Goal: Communication & Community: Answer question/provide support

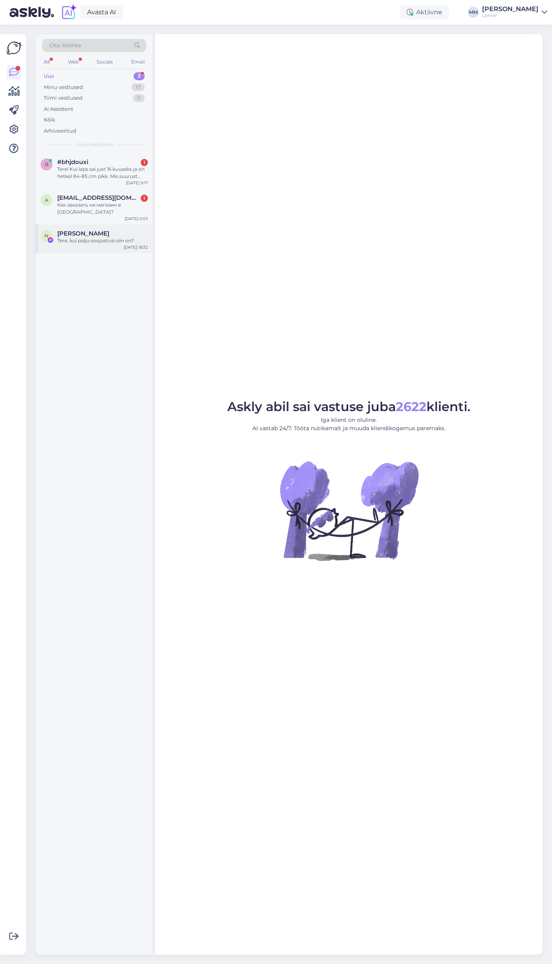
click at [109, 230] on span "[PERSON_NAME]" at bounding box center [83, 233] width 52 height 7
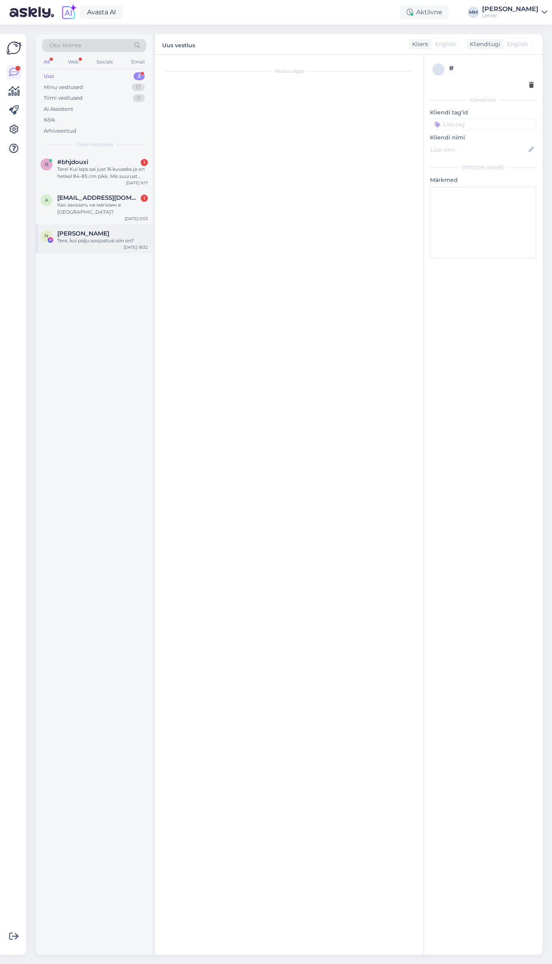
scroll to position [3304, 0]
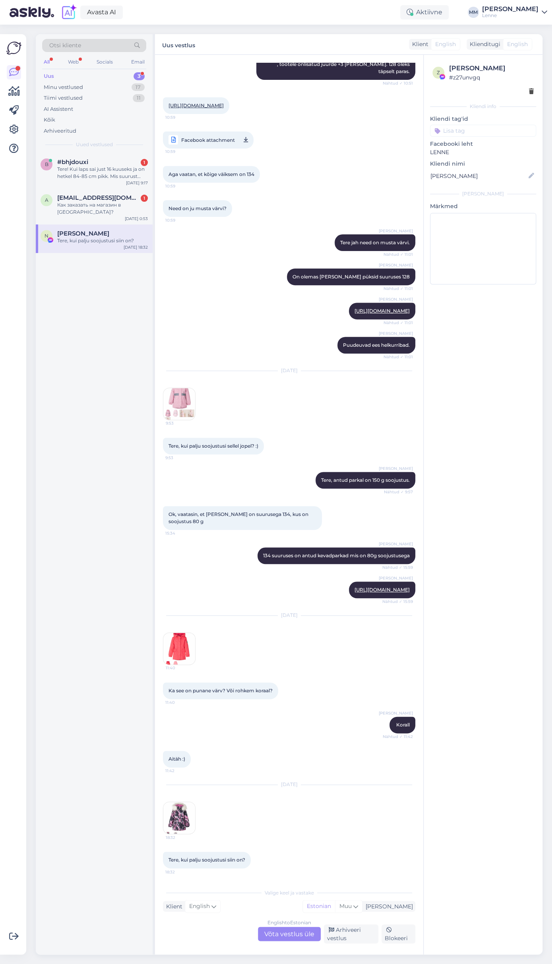
click at [191, 820] on img at bounding box center [179, 818] width 32 height 32
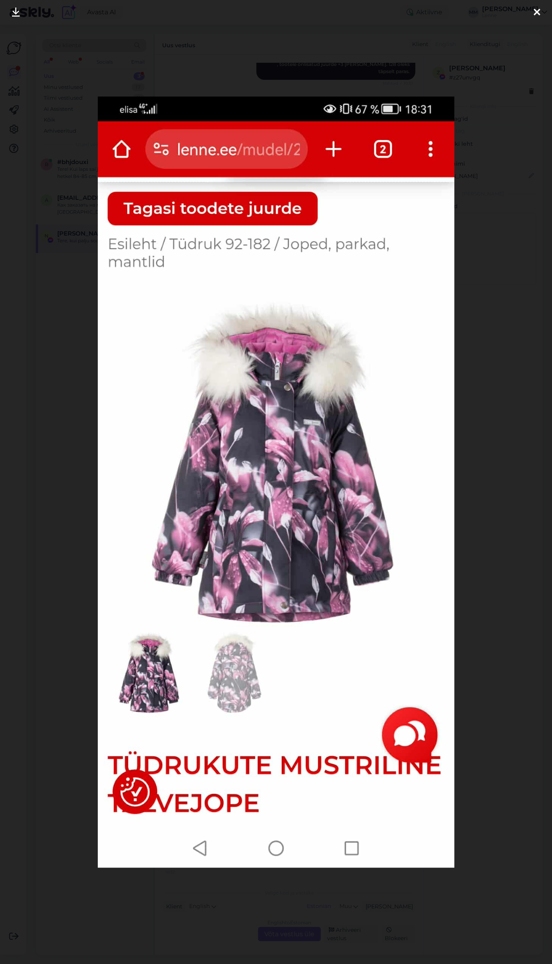
click at [283, 27] on div at bounding box center [276, 482] width 552 height 964
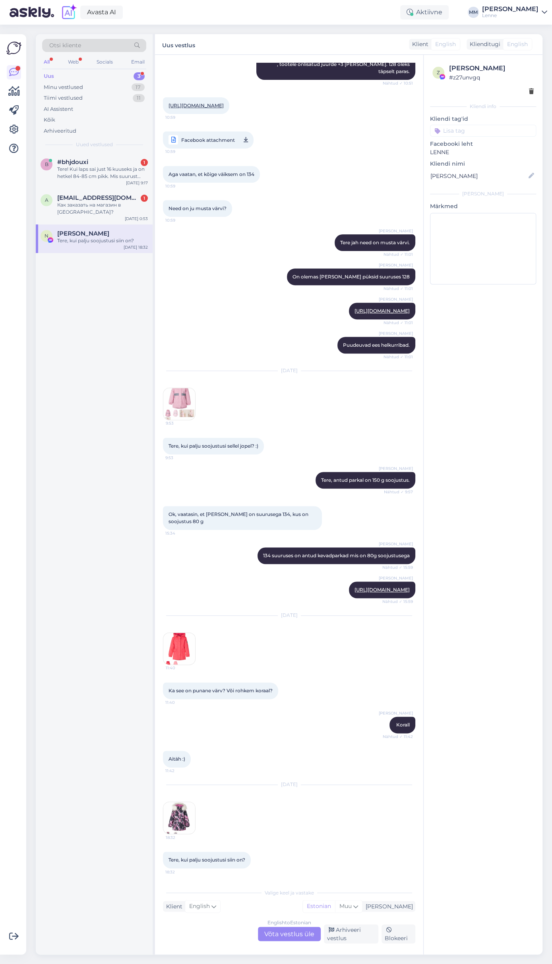
click at [276, 932] on div "English to Estonian Võta vestlus üle" at bounding box center [289, 934] width 63 height 14
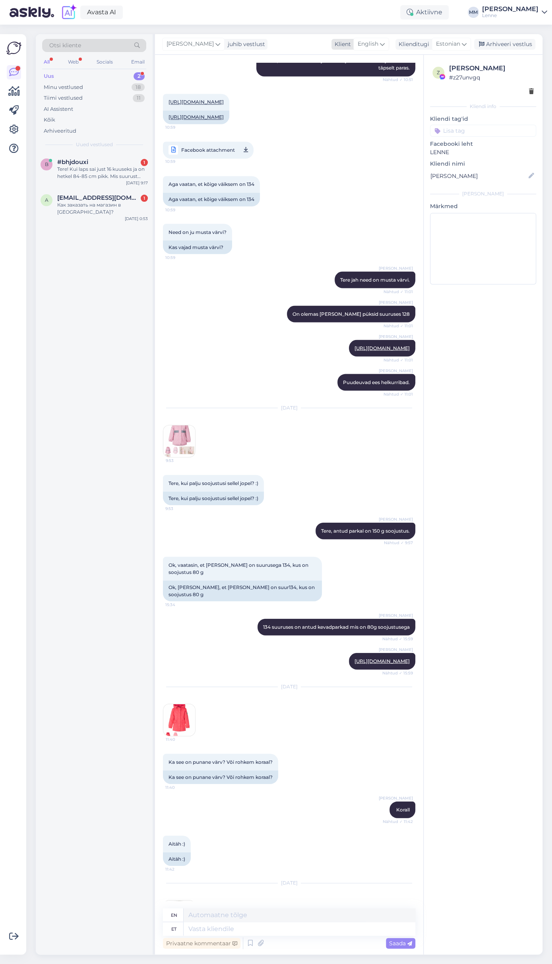
click at [379, 45] on div "English" at bounding box center [371, 44] width 36 height 13
type input "es"
click at [352, 93] on link "Estonian" at bounding box center [360, 92] width 87 height 13
click at [270, 929] on textarea at bounding box center [289, 927] width 252 height 17
type textarea "Tere, antud jopel on soojustus 330 g."
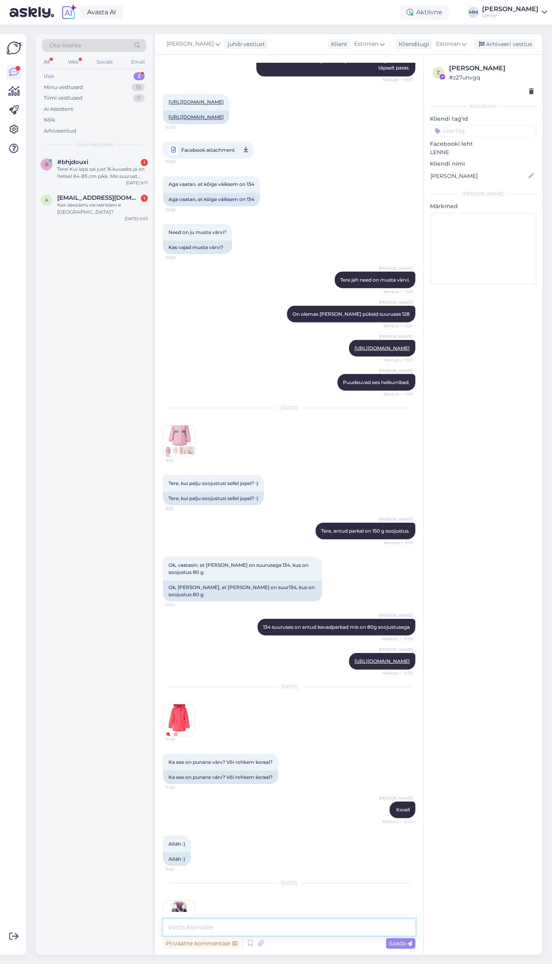
scroll to position [4121, 0]
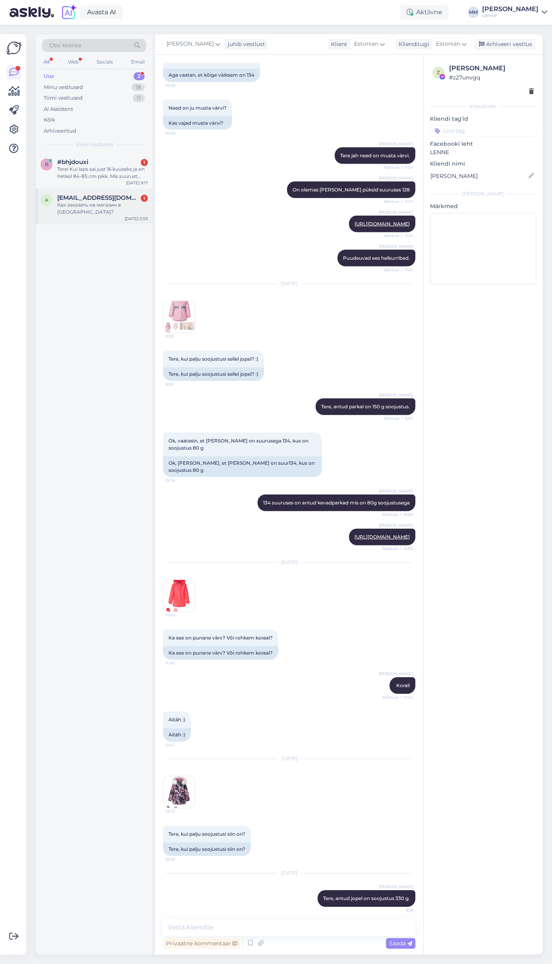
click at [95, 209] on div "a alinasyniaieva@gmail.com 1 Как заказать на магазин в талинне? Oct 14 0:53" at bounding box center [94, 207] width 117 height 36
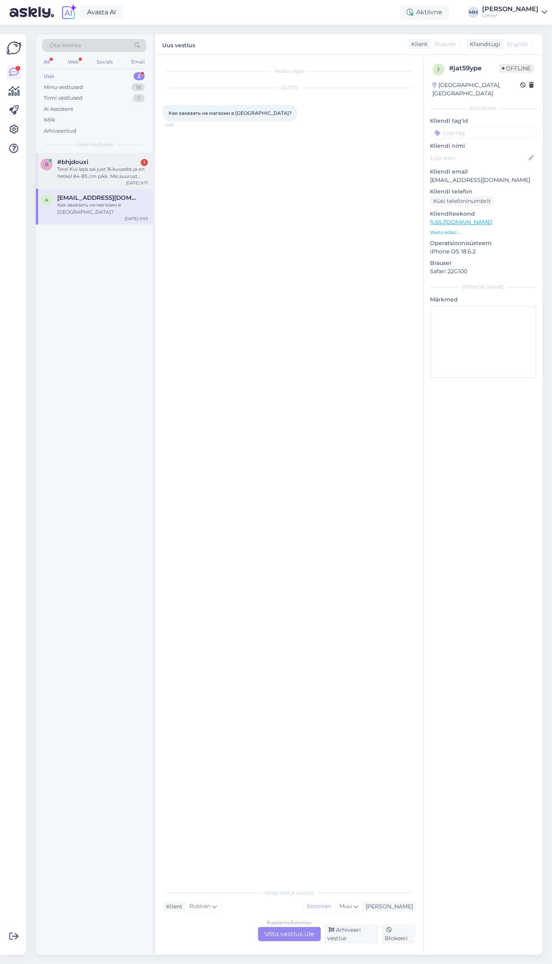
scroll to position [0, 0]
click at [287, 934] on div "Russian to Estonian Võta vestlus üle" at bounding box center [289, 934] width 63 height 14
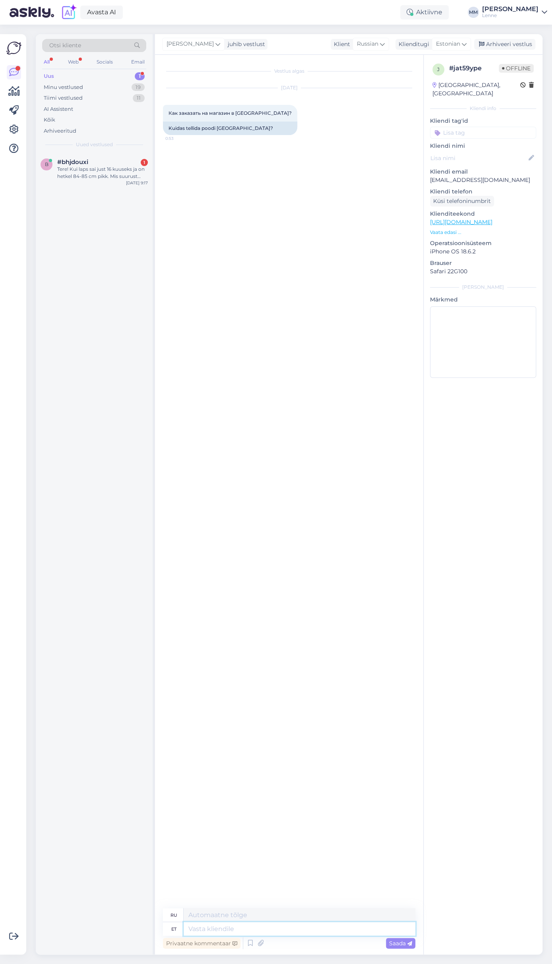
click at [253, 930] on textarea at bounding box center [300, 929] width 232 height 14
type textarea "Tere,"
type textarea "Привет,"
type textarea "Tere, kui"
type textarea "Привет, если"
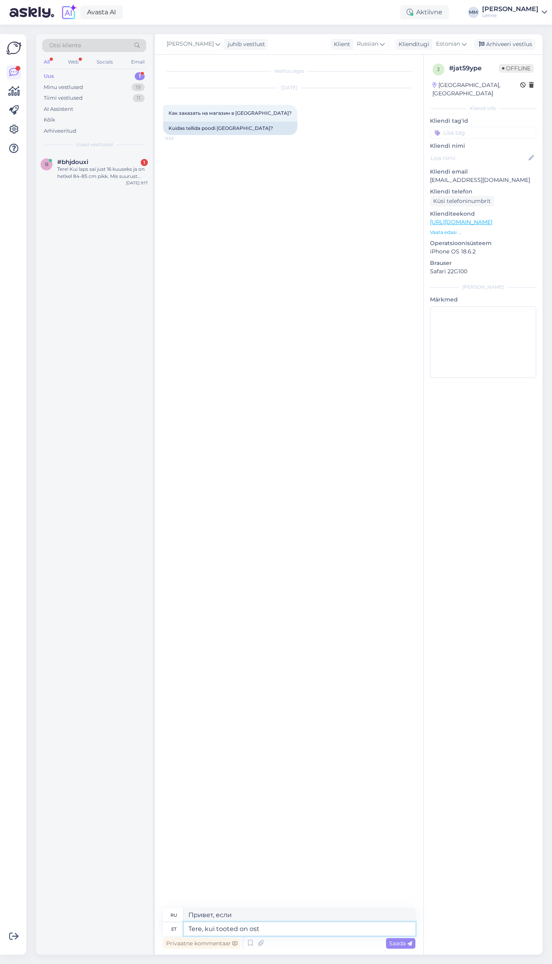
type textarea "Tere, kui tooted on ostu"
type textarea "Здравствуйте, если продукты"
type textarea "Tere, kui tooted on ostukorvi lisat"
type textarea "Здравствуйте, если товары в корзине"
type textarea "Tere, kui tooted on ostukorvi lisatud sii"
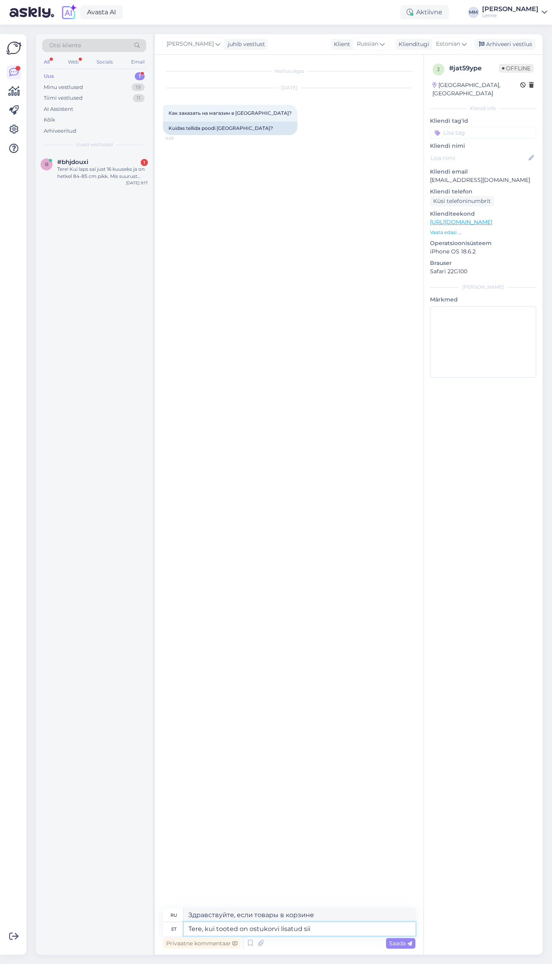
type textarea "Здравствуйте, если товары добавлены в корзину"
type textarea "Tere, kui tooted on ostukorvi lisatud siis tul"
type textarea "Здравствуйте, как только товары будут добавлены в корзину,"
type textarea "Tere, kui tooted on ostukorvi lisatud siis tuleb va"
type textarea "Здравствуйте, как только товары будут добавлены в корзину, вы"
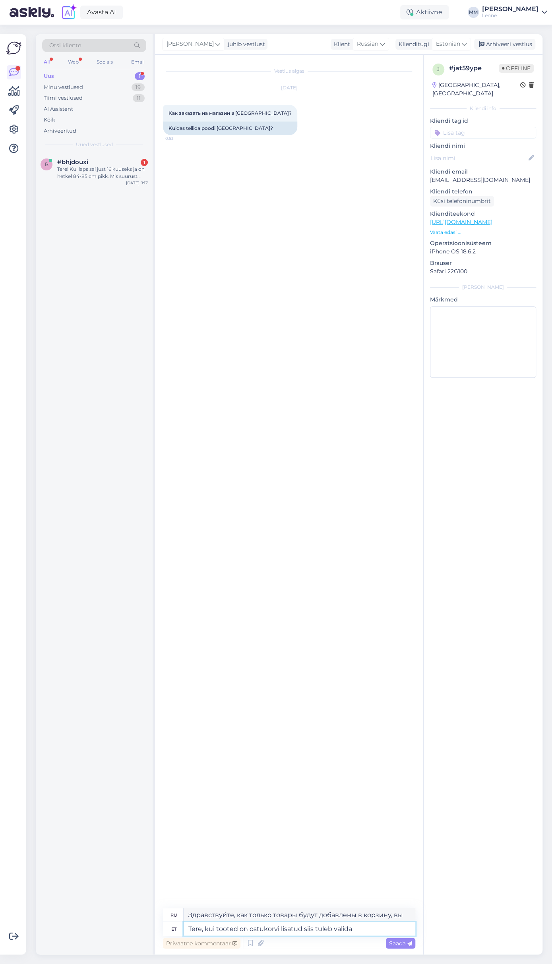
type textarea "Tere, kui tooted on ostukorvi lisatud siis tuleb valida"
type textarea "Здравствуйте, после того как товары добавлены в корзину, вам необходимо выбрать"
type textarea "Tere, kui tooted on ostukorvi lisatud siis tuleb valida saatmine, ja"
type textarea "Здравствуйте, после того как товары добавлены в корзину, вам необходимо выбрать…"
type textarea "Tere, kui tooted on ostukorvi lisatud siis tuleb valida saatmine, ja"
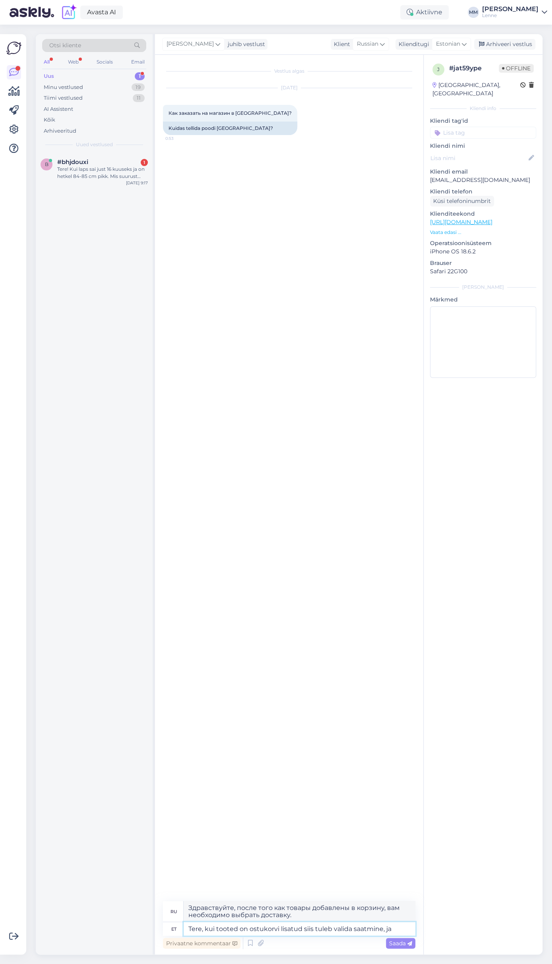
type textarea "Здравствуйте, после того как вы добавили товары в корзину, вам необходимо выбра…"
type textarea "Tere, kui tooted on ostukorvi lisatud siis tuleb valida saatmine, ja vlikda:"
type textarea "Здравствуйте, после того как товары добавлены в корзину, вам необходимо выбрать…"
paste textarea "Saatmine Lenne Vabrikupoodi (Mustamäe tee 29, Tallinn). Oota teavitust!"
type textarea "Tere, kui tooted on ostukorvi lisatud siis tuleb valida saatmine, ja vlikda: Sa…"
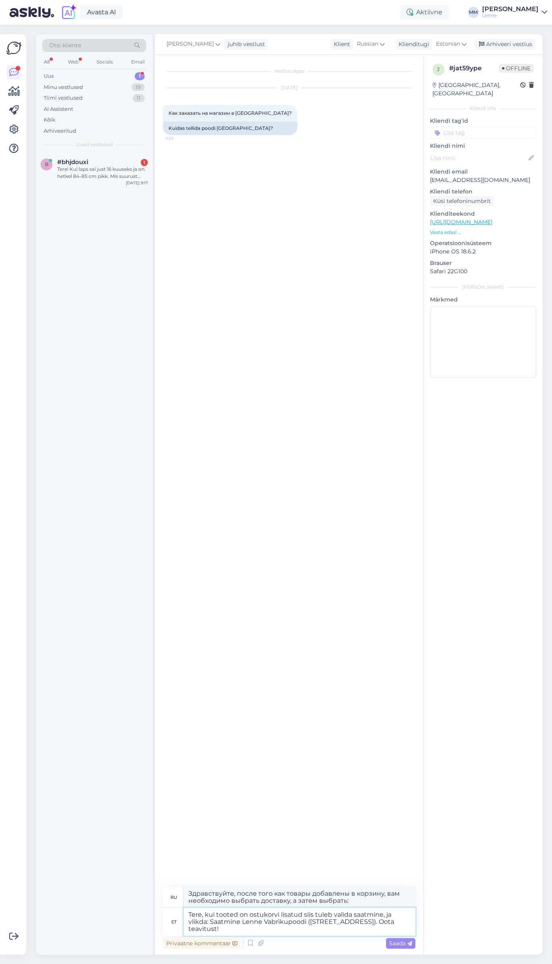
type textarea "Здравствуйте! После добавления товаров в корзину выберите доставку и нажмите: «…"
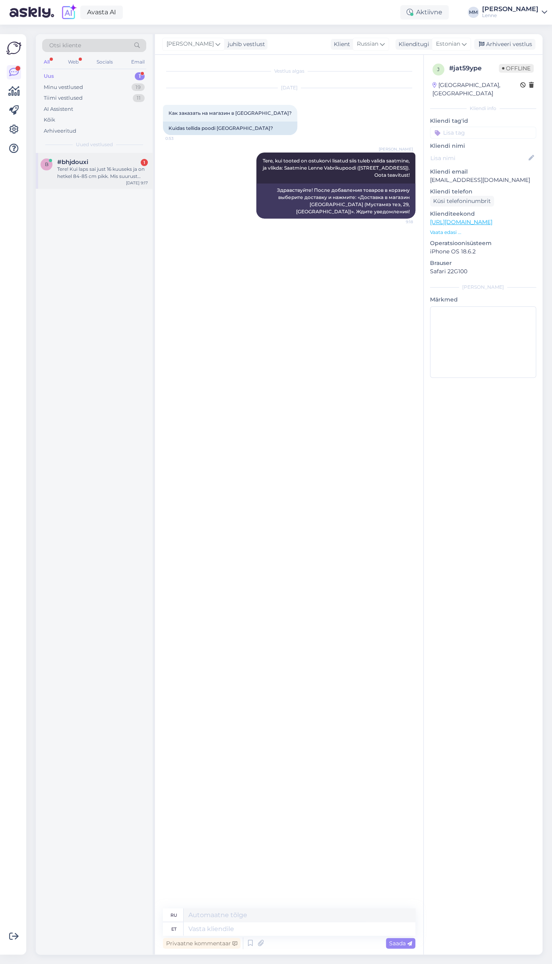
click at [85, 173] on div "Tere! Kui laps sai just 16 kuuseks ja on hetkel 84-85 cm pikk. Mis suurust talv…" at bounding box center [102, 173] width 91 height 14
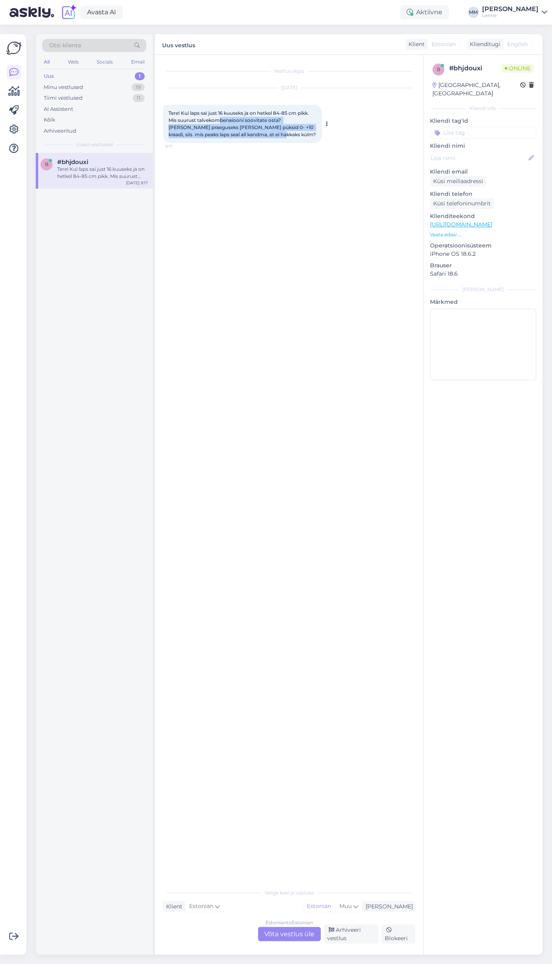
drag, startPoint x: 221, startPoint y: 119, endPoint x: 307, endPoint y: 133, distance: 86.9
click at [307, 133] on div "Tere! Kui laps sai just 16 kuuseks ja on hetkel 84-85 cm pikk. Mis suurust talv…" at bounding box center [242, 124] width 159 height 38
drag, startPoint x: 288, startPoint y: 139, endPoint x: 274, endPoint y: 147, distance: 15.7
click at [287, 138] on div "Tere! Kui laps sai just 16 kuuseks ja on hetkel 84-85 cm pikk. Mis suurust talv…" at bounding box center [242, 124] width 159 height 38
click at [284, 934] on div "Estonian to Estonian Võta vestlus üle" at bounding box center [289, 934] width 63 height 14
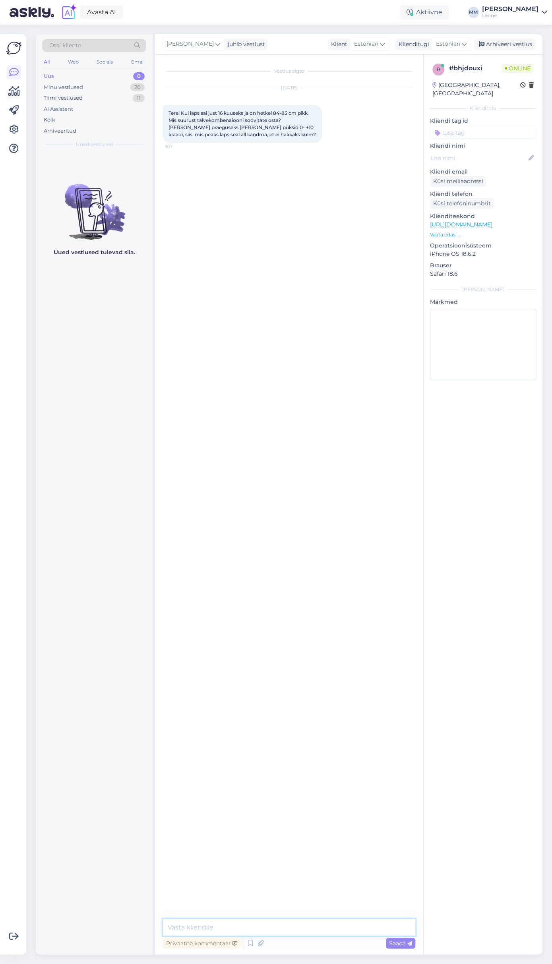
click at [253, 925] on textarea at bounding box center [289, 927] width 252 height 17
type textarea "Tere, talvekombinesoon võiks valida suuruse 86, Lenne toodetele on lisatud varu…"
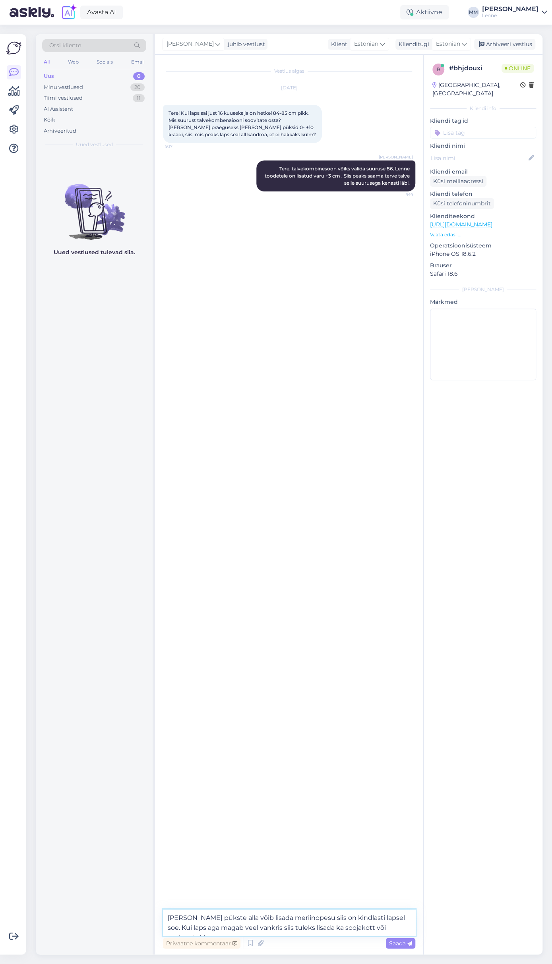
type textarea "[PERSON_NAME] pükste alla võib lisada meriinopesu siis on kindlasti lapsel soe.…"
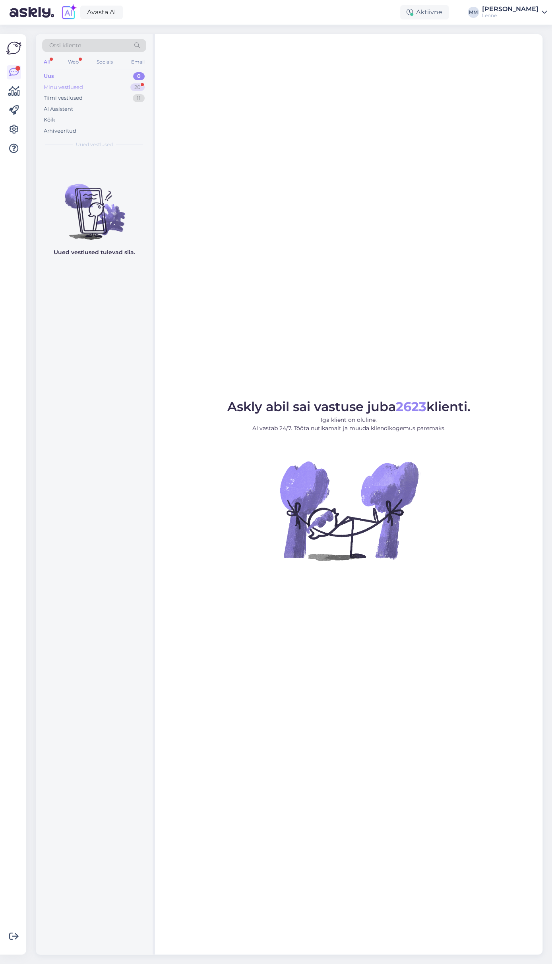
click at [89, 87] on div "Minu vestlused 20" at bounding box center [94, 87] width 104 height 11
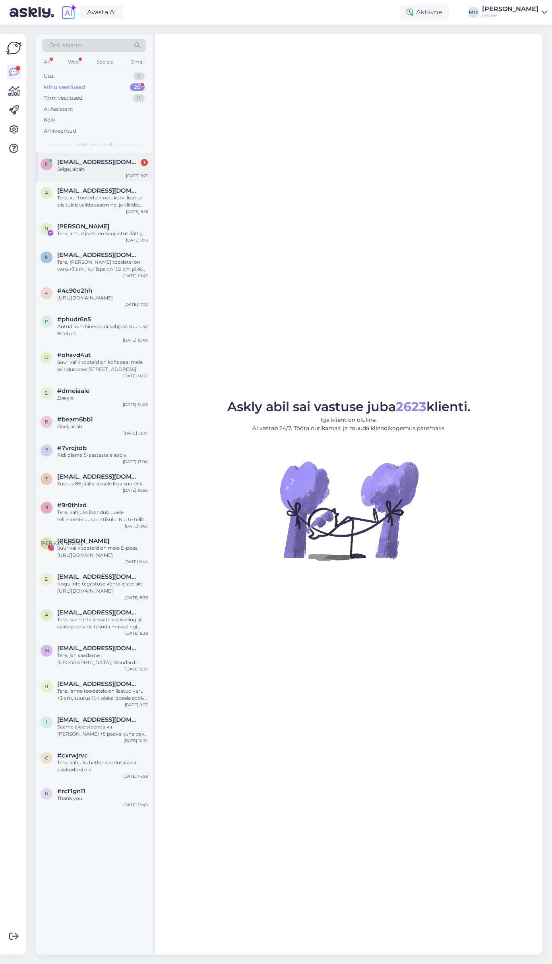
click at [94, 162] on span "[EMAIL_ADDRESS][DOMAIN_NAME]" at bounding box center [98, 162] width 83 height 7
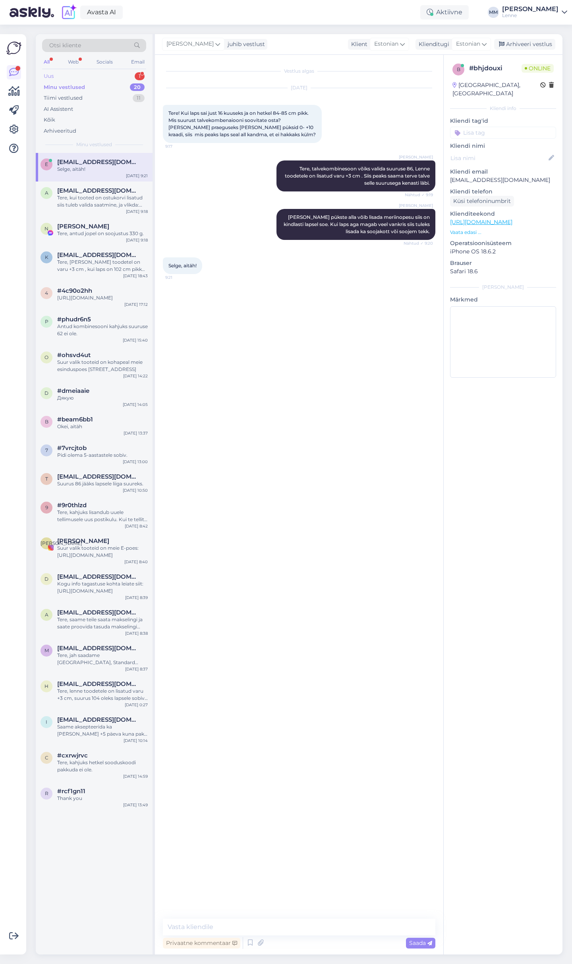
click at [62, 74] on div "Uus 1" at bounding box center [94, 76] width 104 height 11
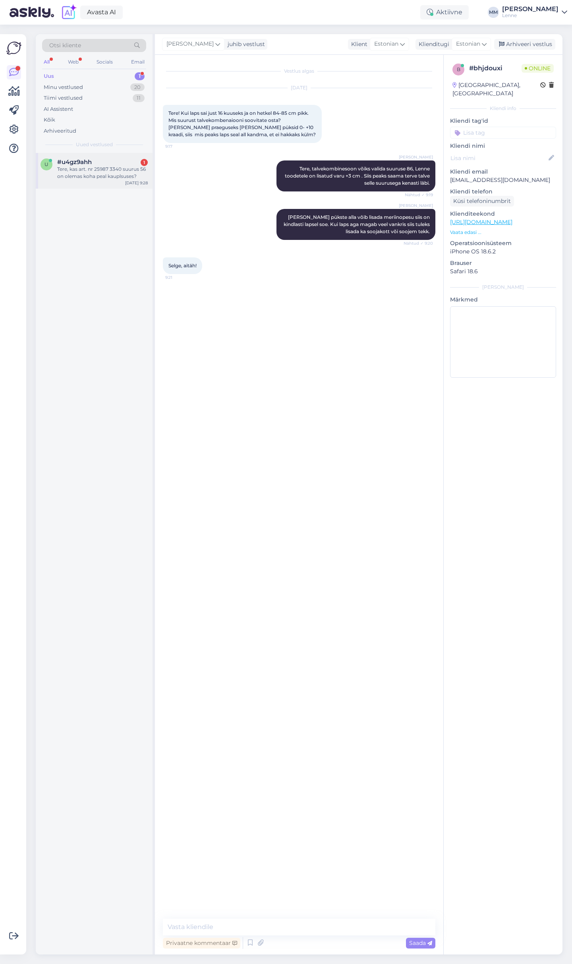
click at [87, 172] on div "Tere, kas art. nr 25987 3340 suurus 56 on olemas koha peal kauplsuses?" at bounding box center [102, 173] width 91 height 14
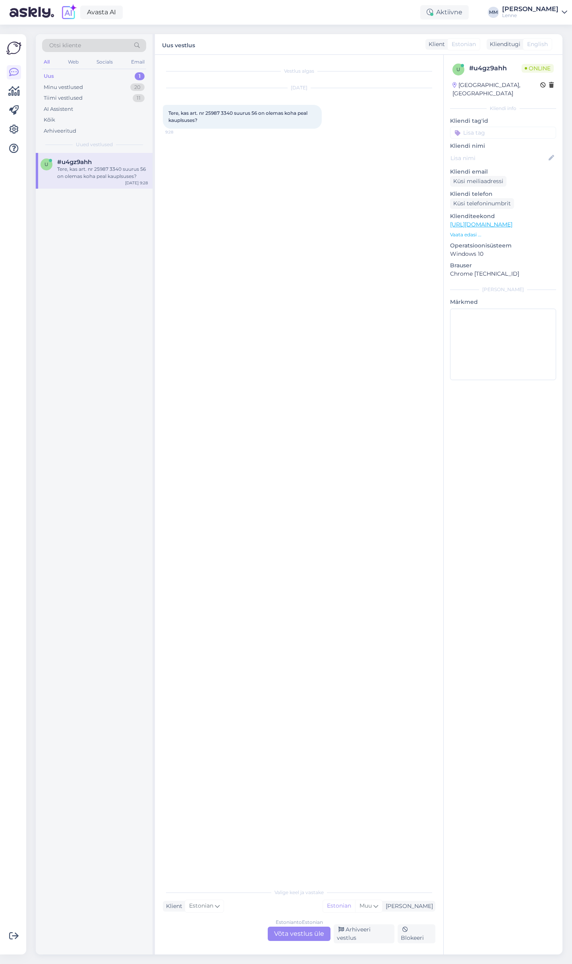
click at [288, 937] on div "Estonian to Estonian Võta vestlus üle" at bounding box center [299, 934] width 63 height 14
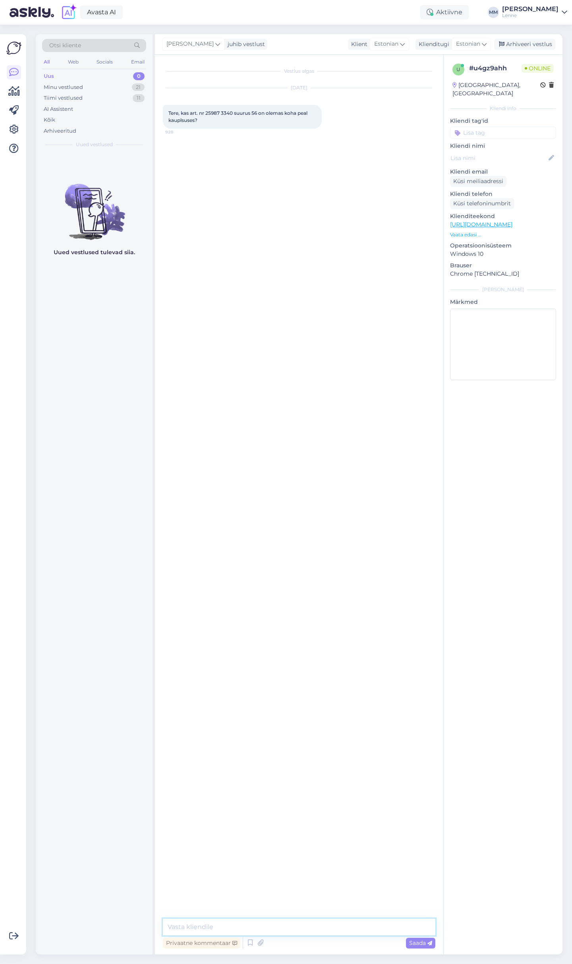
click at [274, 930] on textarea at bounding box center [299, 927] width 273 height 17
type textarea "Tere, saame uurida [PERSON_NAME] pood avatakse [PERSON_NAME] 10:00 , kahjuks me…"
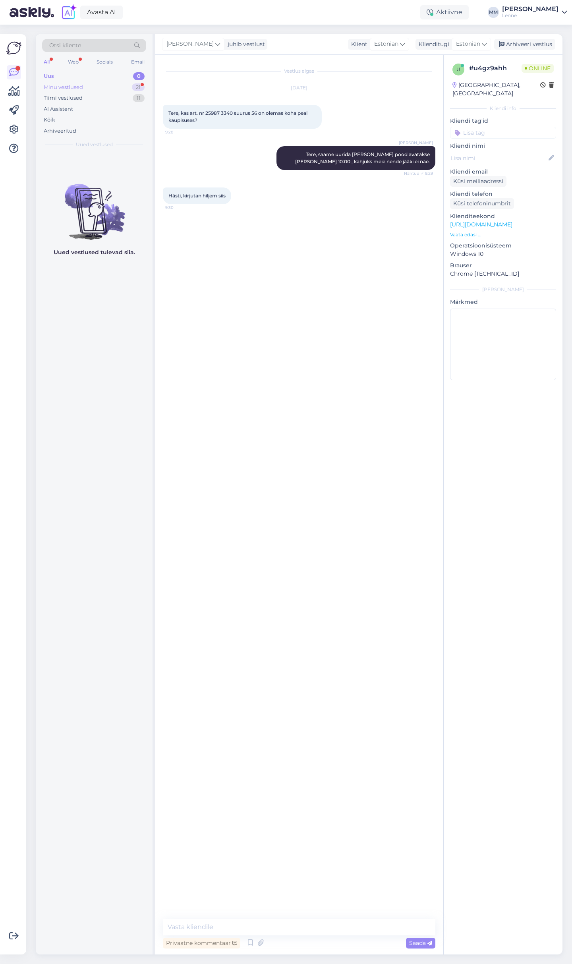
click at [112, 85] on div "Minu vestlused 21" at bounding box center [94, 87] width 104 height 11
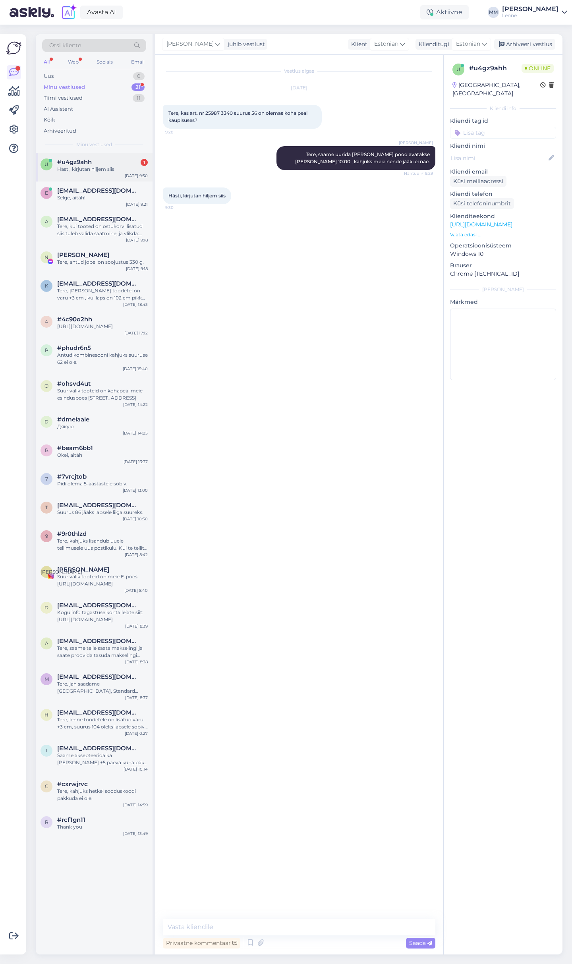
click at [100, 159] on div "#u4gz9ahh 1" at bounding box center [102, 162] width 91 height 7
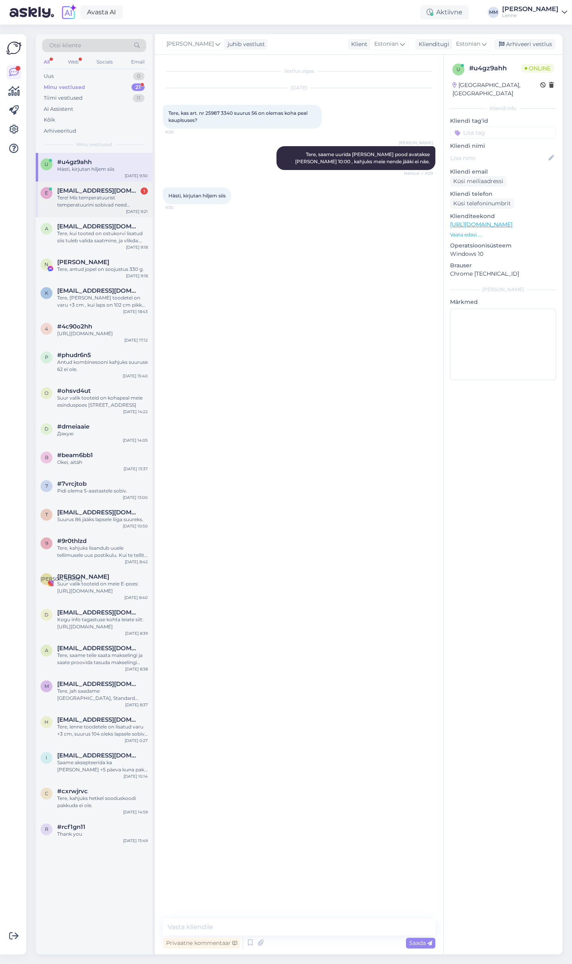
click at [102, 196] on div "Tere! Mis temperatuurist temperatuurini sobivad need MERIINOSISUGA SOFTSHELL TR…" at bounding box center [102, 201] width 91 height 14
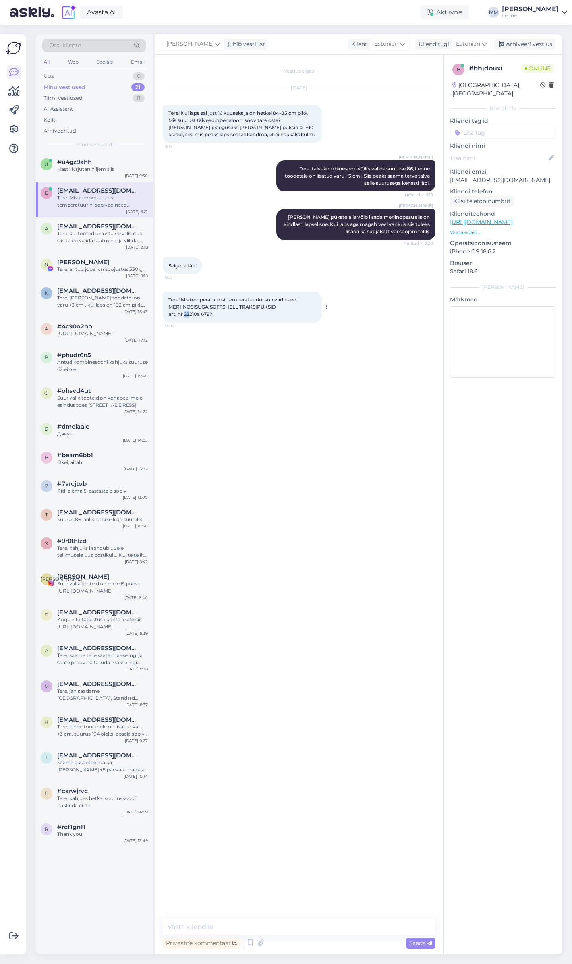
drag, startPoint x: 184, startPoint y: 315, endPoint x: 191, endPoint y: 315, distance: 7.2
click at [191, 315] on span "Tere! Mis temperatuurist temperatuurini sobivad need MERIINOSISUGA SOFTSHELL TR…" at bounding box center [232, 307] width 129 height 20
click at [207, 317] on span "Tere! Mis temperatuurist temperatuurini sobivad need MERIINOSISUGA SOFTSHELL TR…" at bounding box center [232, 307] width 129 height 20
drag, startPoint x: 185, startPoint y: 314, endPoint x: 209, endPoint y: 315, distance: 24.7
click at [209, 315] on span "Tere! Mis temperatuurist temperatuurini sobivad need MERIINOSISUGA SOFTSHELL TR…" at bounding box center [232, 307] width 129 height 20
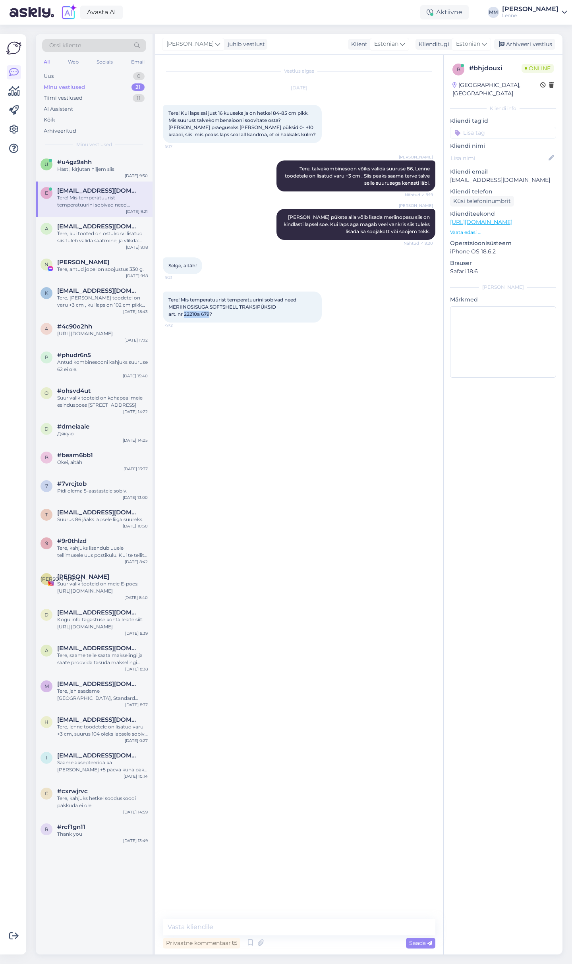
copy span "22210a 679"
click at [270, 922] on textarea at bounding box center [299, 927] width 273 height 17
type textarea "S"
type textarea "Meriino softshell [PERSON_NAME] on katsudes päris õhuke, antud materjalist komb…"
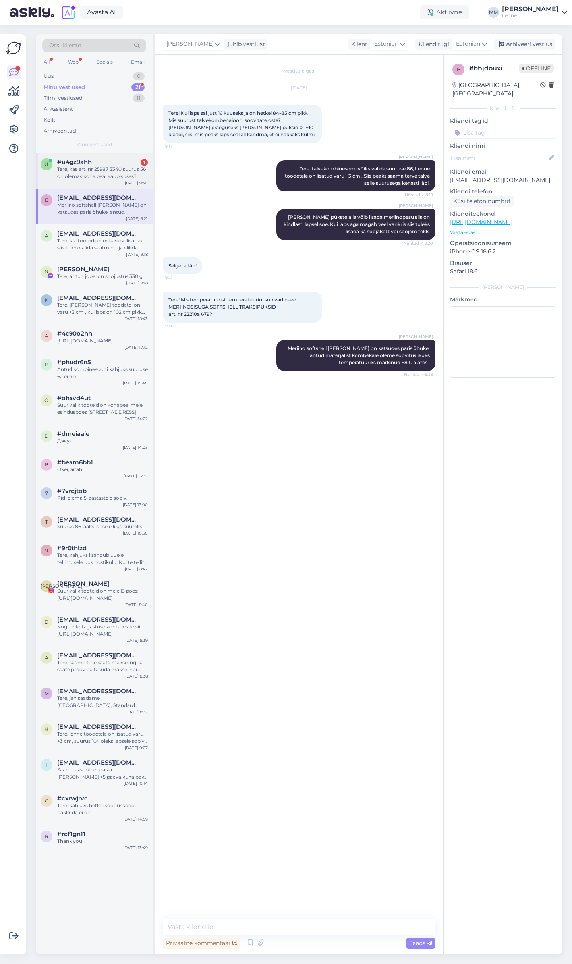
click at [106, 173] on div "Tere, kas art. nr 25987 3340 suurus 56 on olemas koha peal kauplsuses?" at bounding box center [102, 173] width 91 height 14
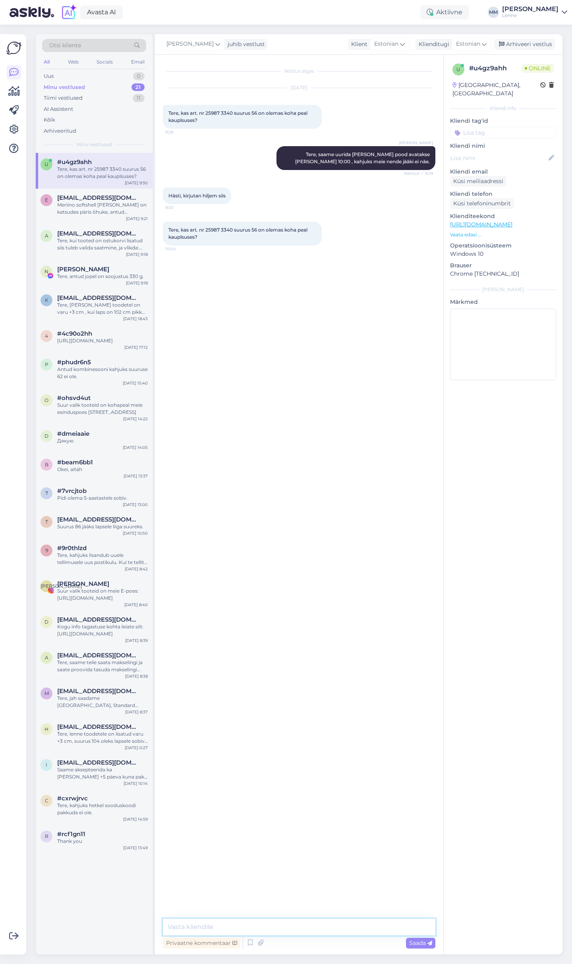
click at [210, 927] on textarea at bounding box center [299, 927] width 273 height 17
type textarea "Kahjuks poes kohapeal ei ole."
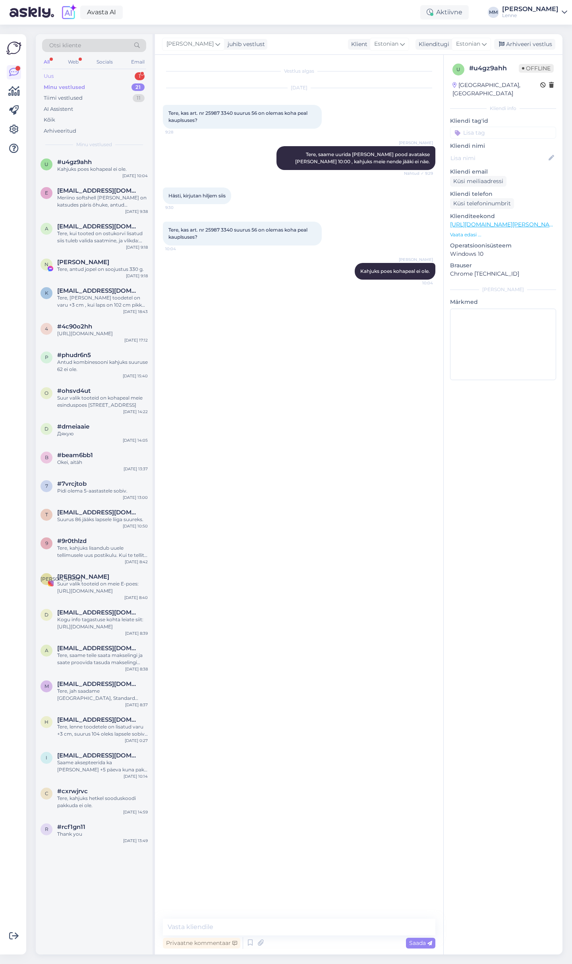
click at [98, 72] on div "Uus 1" at bounding box center [94, 76] width 104 height 11
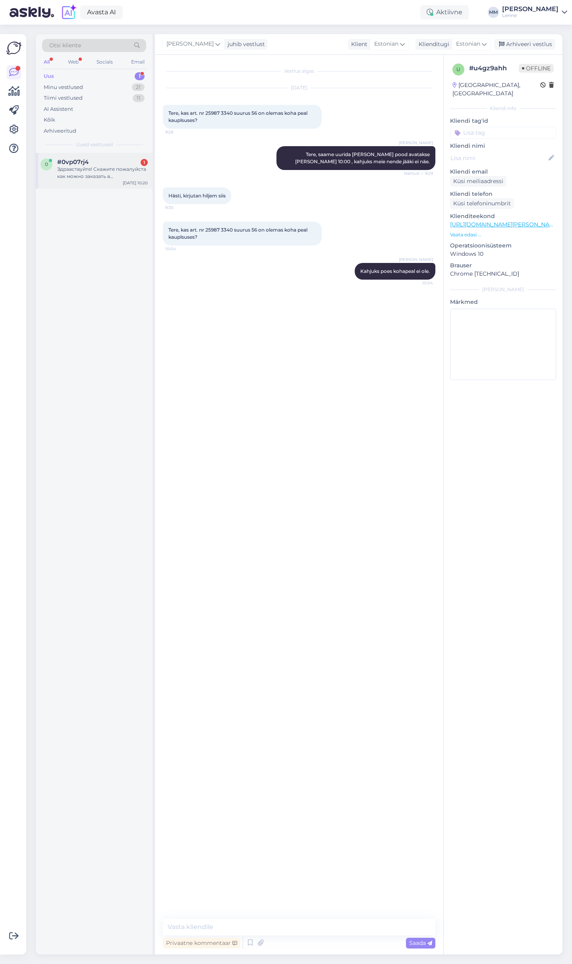
click at [106, 168] on div "Здравствуйте! Скажите пожалуйста как можно заказать в [GEOGRAPHIC_DATA] ?" at bounding box center [102, 173] width 91 height 14
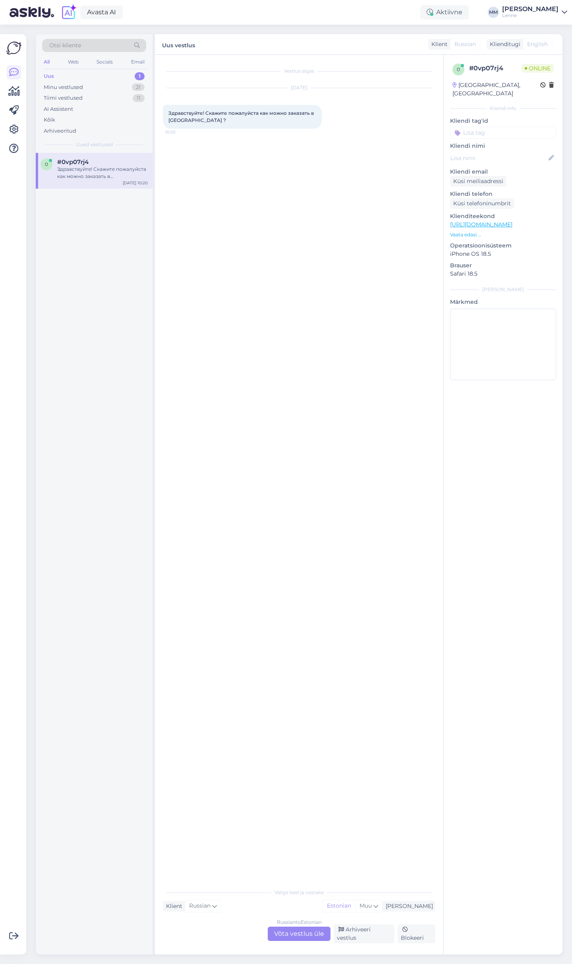
click at [296, 939] on div "Russian to Estonian Võta vestlus üle" at bounding box center [299, 934] width 63 height 14
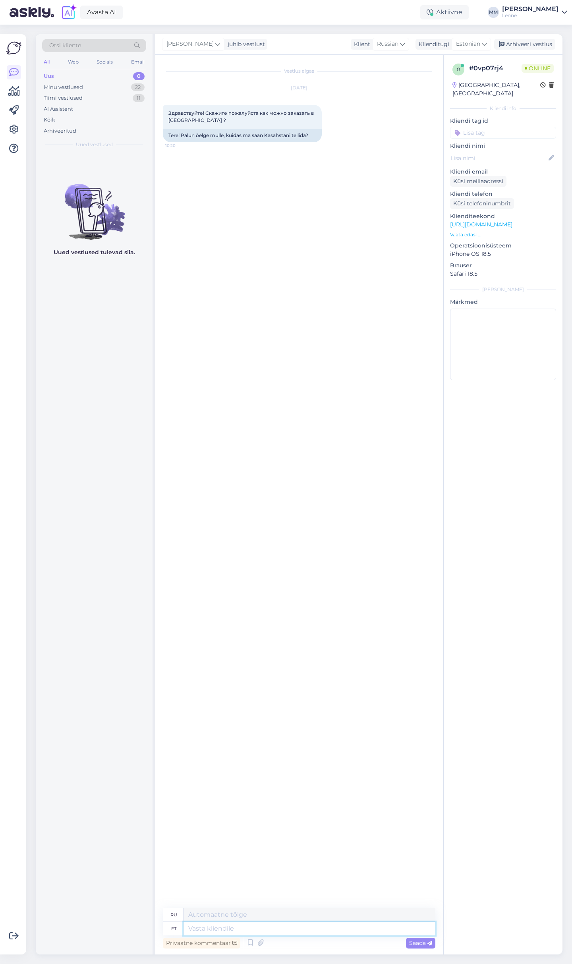
click at [281, 928] on textarea at bounding box center [310, 929] width 252 height 14
type textarea "Tere, k"
type textarea "Привет,"
type textarea "Tere, kahjuks K"
type textarea "Здравствуйте, к сожалению."
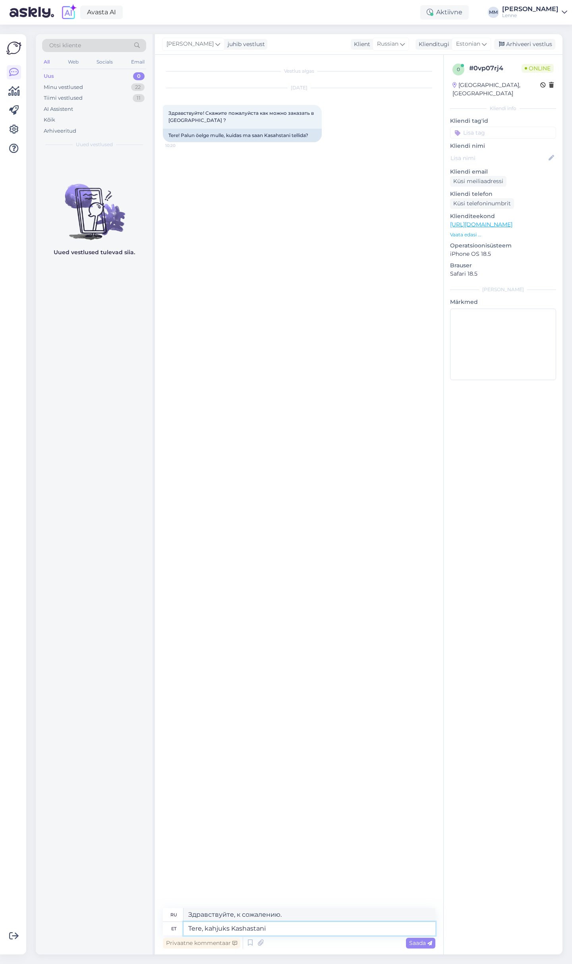
type textarea "Tere, kahjuks Kashastani m"
type textarea "Здравствуйте, к сожалению Кашастан"
type textarea "Tere, kahjuks Kashastani me"
type textarea "Здравствуйте, к сожалению мы в [GEOGRAPHIC_DATA]."
type textarea "Tere, kahjuks Kashastani me tellimuse e"
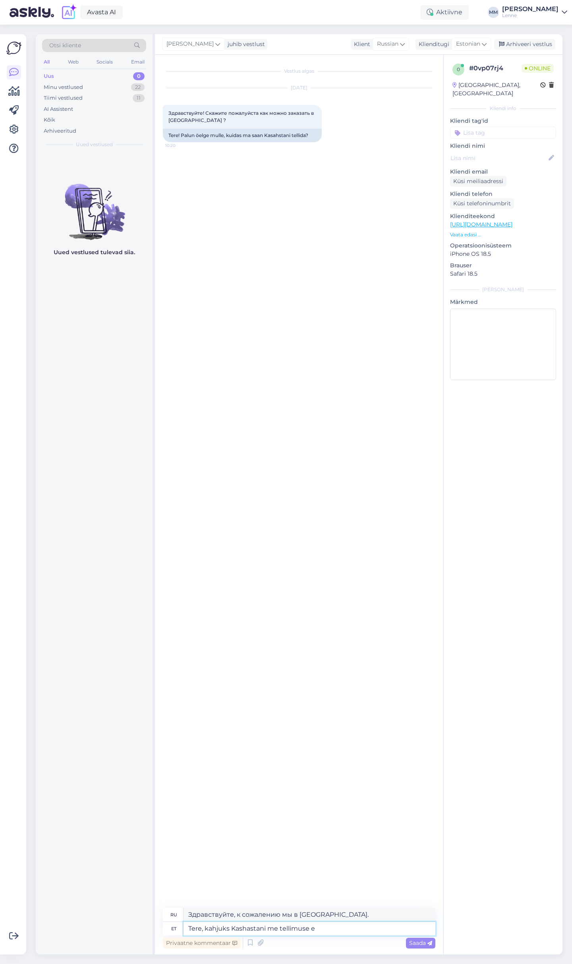
type textarea "Здравствуйте, к сожалению, мы не получили ваш заказ из [GEOGRAPHIC_DATA]."
type textarea "Tere, kahjuks Kashastani me tellimusi e"
type textarea "Здравствуйте, к сожалению, мы не принимаем заказы из [GEOGRAPHIC_DATA]."
type textarea "Tere, kahjuks Kashastani me tellimusi ei sa"
type textarea "Здравствуйте, к сожалению, мы не принимаем заказы в [GEOGRAPHIC_DATA]."
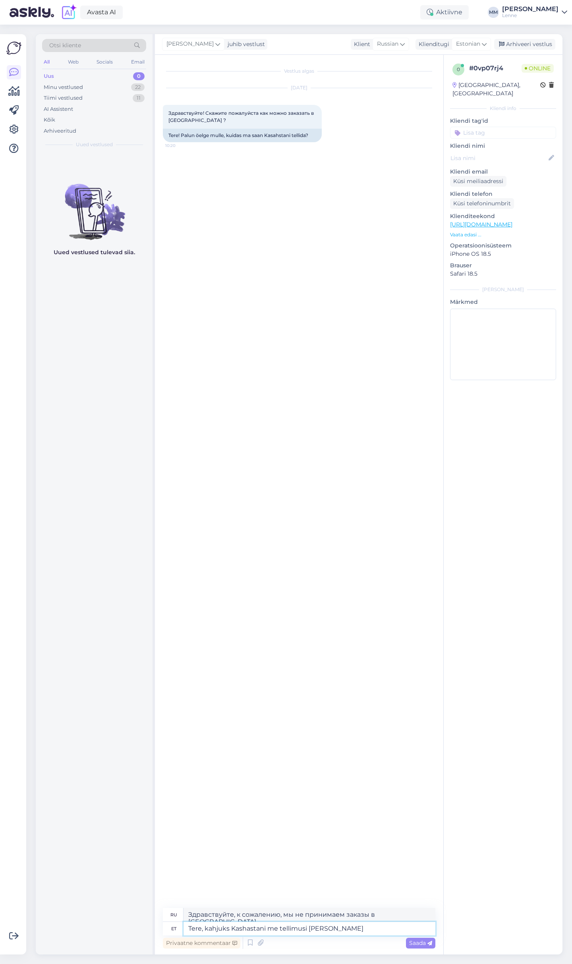
type textarea "Tere, kahjuks Kashastani me tellimusi [PERSON_NAME]."
type textarea "Здравствуйте, к сожалению, мы не отправляем заказы в [GEOGRAPHIC_DATA]."
type textarea "Tere, kahjuks Kashastani me tellimusi [PERSON_NAME]."
click at [423, 944] on span "Saada" at bounding box center [420, 943] width 23 height 7
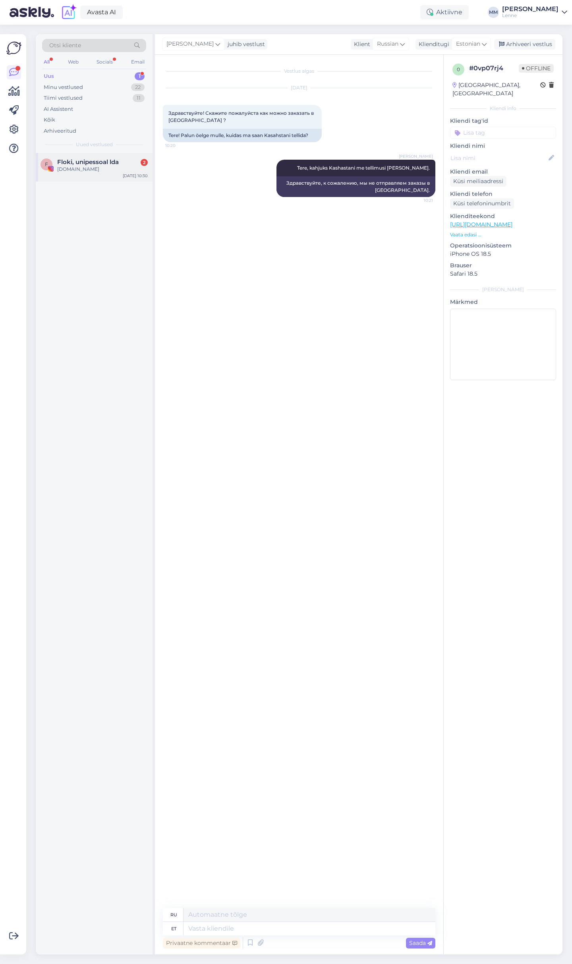
click at [76, 166] on div "[DOMAIN_NAME]" at bounding box center [102, 169] width 91 height 7
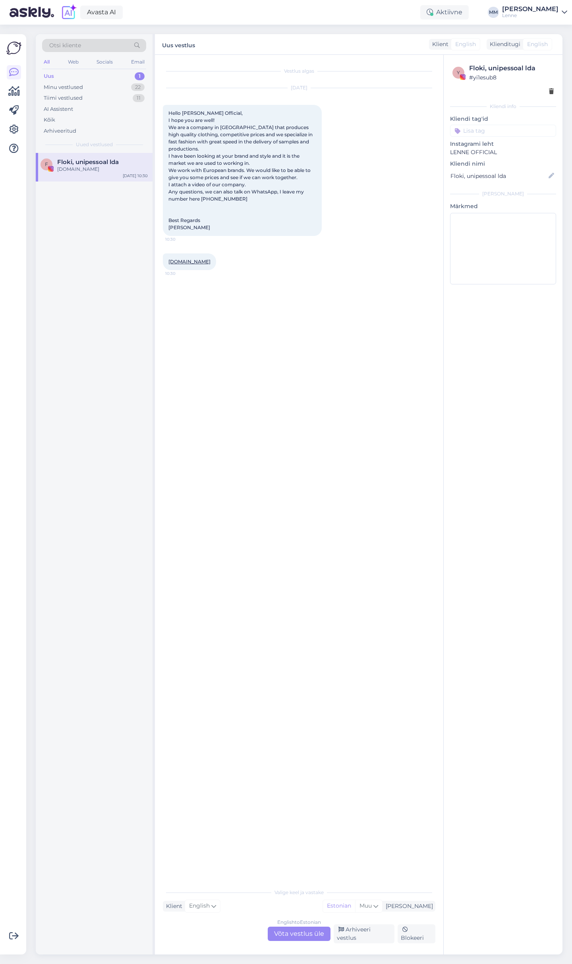
drag, startPoint x: 305, startPoint y: 913, endPoint x: 307, endPoint y: 917, distance: 4.6
click at [307, 877] on div "Vestlus algas [DATE] Hello [PERSON_NAME] Official, I hope you are well! We are …" at bounding box center [303, 470] width 280 height 814
click at [306, 933] on div "English to Estonian Võta vestlus üle" at bounding box center [299, 934] width 63 height 14
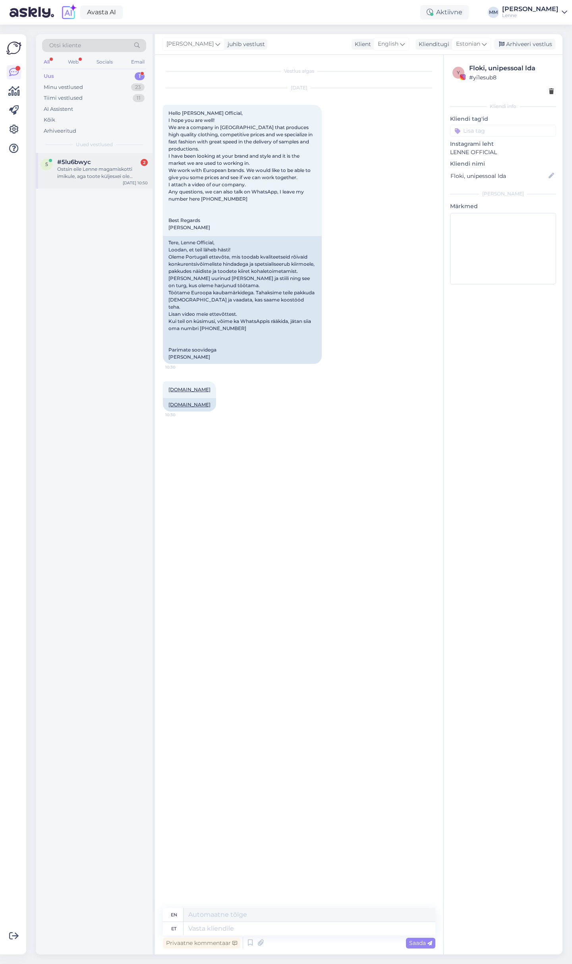
click at [98, 172] on div "Ostsin eile Lenne magamiskotti imikule, aga toote küljesxei ole pesemisjuhiseid…" at bounding box center [102, 173] width 91 height 14
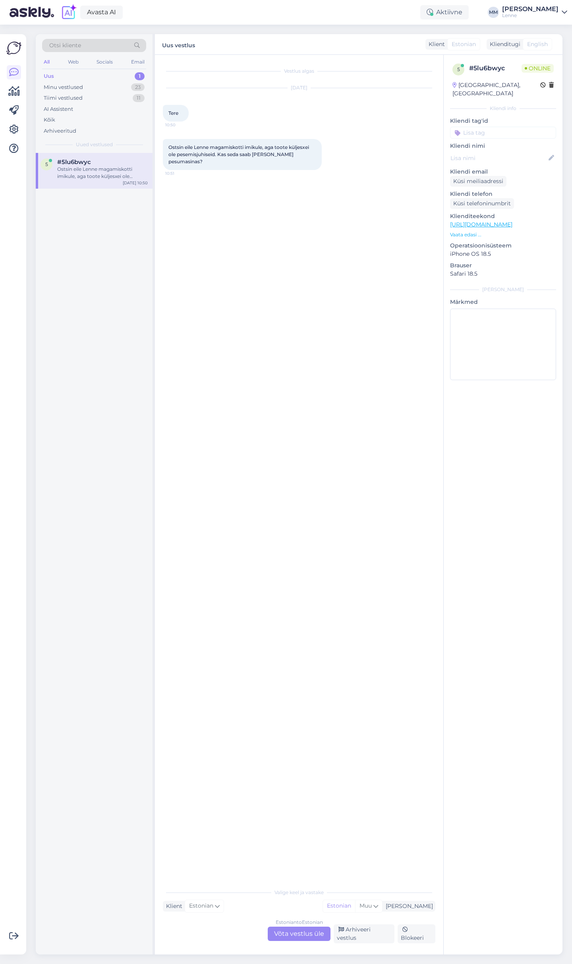
click at [512, 221] on link "[URL][DOMAIN_NAME]" at bounding box center [481, 224] width 62 height 7
click at [64, 74] on div "Uus 1" at bounding box center [94, 76] width 104 height 11
click at [71, 174] on div "Ostsin eile Lenne magamiskotti imikule, aga toote küljesxei ole pesemisjuhiseid…" at bounding box center [102, 173] width 91 height 14
click at [512, 221] on link "[URL][DOMAIN_NAME]" at bounding box center [481, 224] width 62 height 7
